Goal: Use online tool/utility: Utilize a website feature to perform a specific function

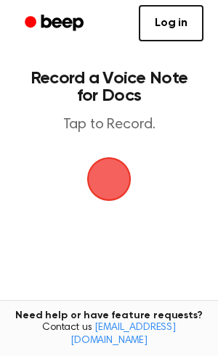
click at [98, 178] on span "button" at bounding box center [109, 179] width 47 height 47
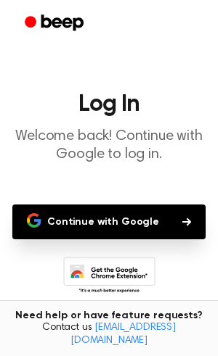
click at [112, 215] on button "Continue with Google" at bounding box center [108, 222] width 193 height 35
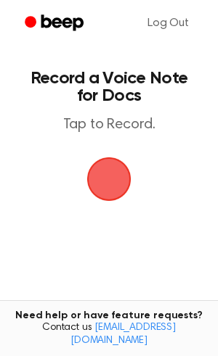
click at [100, 199] on span "button" at bounding box center [109, 179] width 56 height 56
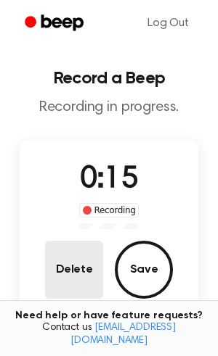
click at [75, 265] on button "Delete" at bounding box center [74, 270] width 58 height 58
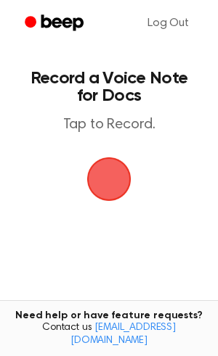
click at [115, 183] on span "button" at bounding box center [109, 179] width 47 height 47
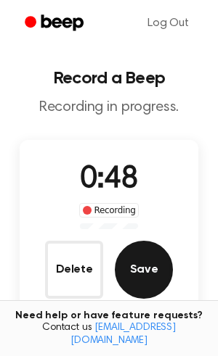
click at [128, 280] on button "Save" at bounding box center [144, 270] width 58 height 58
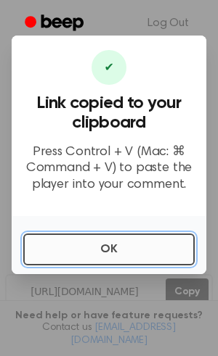
click at [122, 248] on button "OK" at bounding box center [108, 250] width 171 height 32
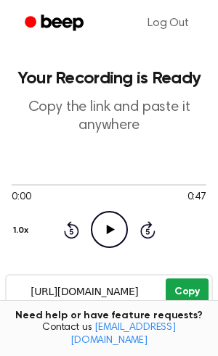
click at [192, 286] on button "Copy" at bounding box center [186, 292] width 43 height 27
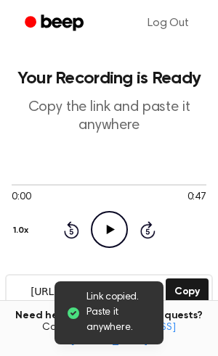
click at [99, 227] on icon "Play Audio" at bounding box center [109, 229] width 37 height 37
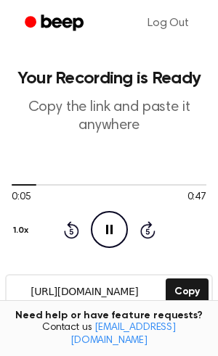
click at [99, 227] on icon "Pause Audio" at bounding box center [109, 229] width 37 height 37
click at [99, 227] on icon "Play Audio" at bounding box center [109, 229] width 37 height 37
click at [99, 227] on icon "Pause Audio" at bounding box center [109, 229] width 37 height 37
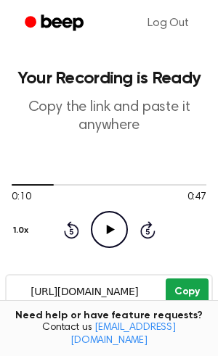
click at [204, 292] on button "Copy" at bounding box center [186, 292] width 43 height 27
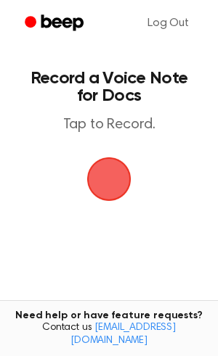
click at [129, 162] on span "button" at bounding box center [108, 179] width 41 height 41
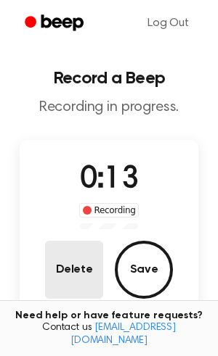
click at [89, 265] on button "Delete" at bounding box center [74, 270] width 58 height 58
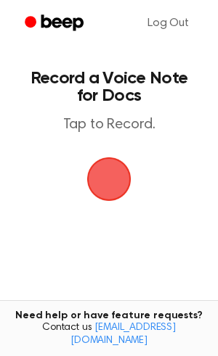
click at [103, 198] on span "button" at bounding box center [108, 179] width 41 height 41
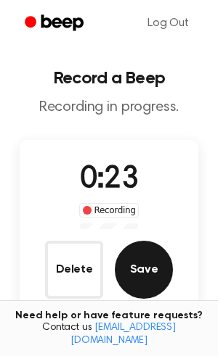
click at [146, 293] on button "Save" at bounding box center [144, 270] width 58 height 58
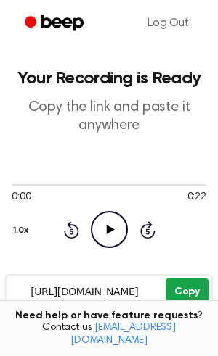
click at [178, 292] on button "Copy" at bounding box center [186, 292] width 43 height 27
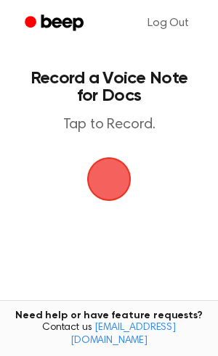
click at [116, 183] on span "button" at bounding box center [108, 179] width 41 height 41
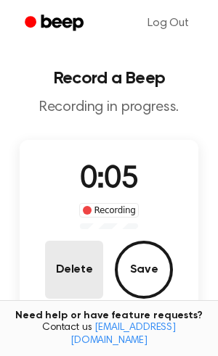
click at [76, 257] on button "Delete" at bounding box center [74, 270] width 58 height 58
